Goal: Check status: Check status

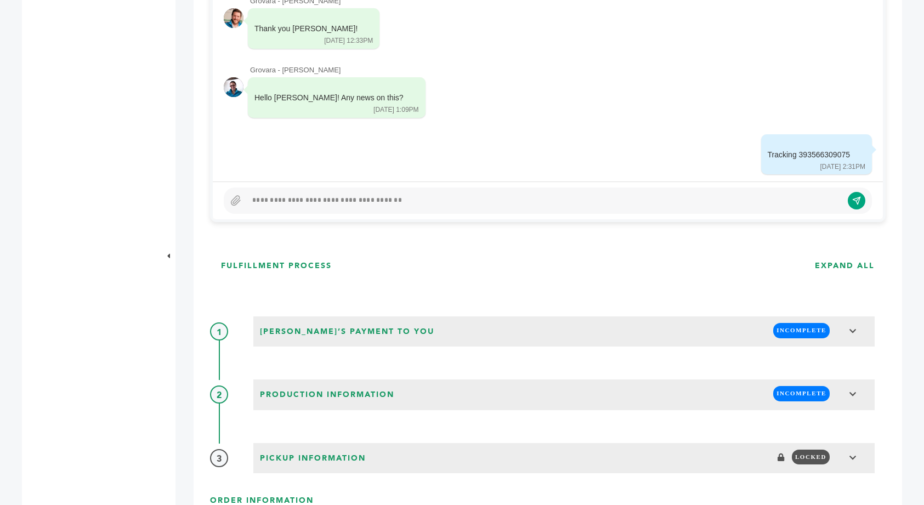
scroll to position [721, 0]
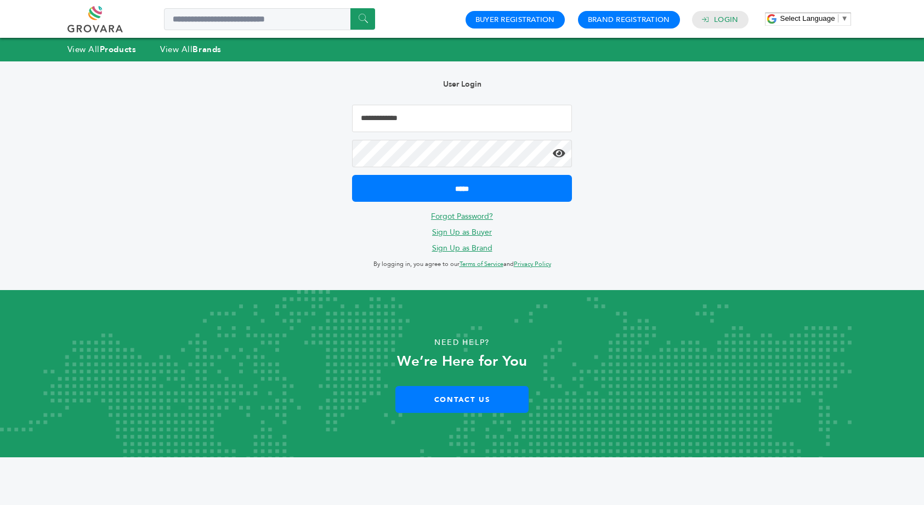
click at [394, 118] on input "Email Address" at bounding box center [462, 118] width 220 height 27
type input "**********"
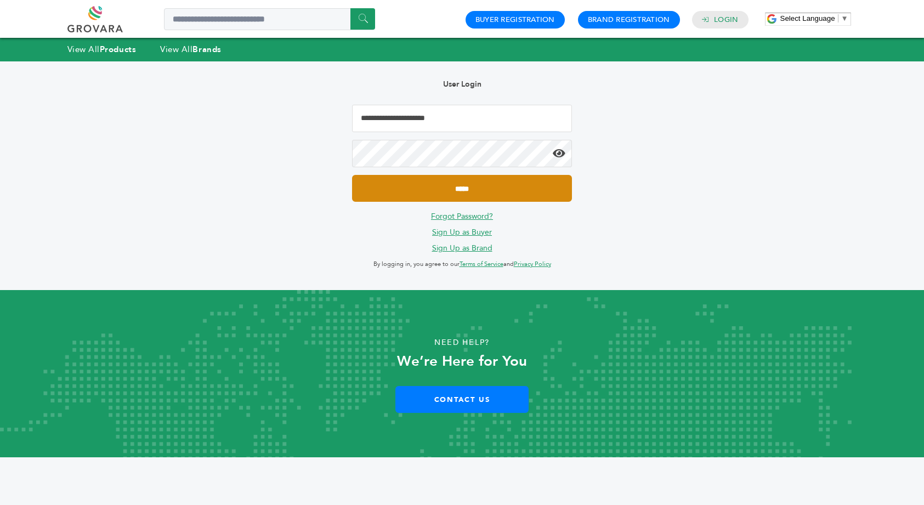
click at [464, 183] on input "*****" at bounding box center [462, 188] width 220 height 27
